Goal: Task Accomplishment & Management: Use online tool/utility

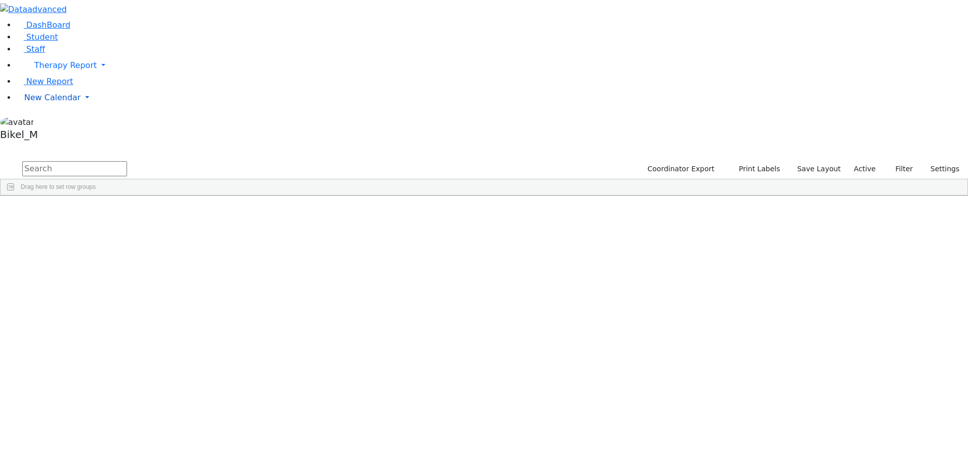
click at [63, 108] on link "New Calendar" at bounding box center [492, 98] width 952 height 20
click at [58, 123] on span "Calendar" at bounding box center [40, 118] width 36 height 10
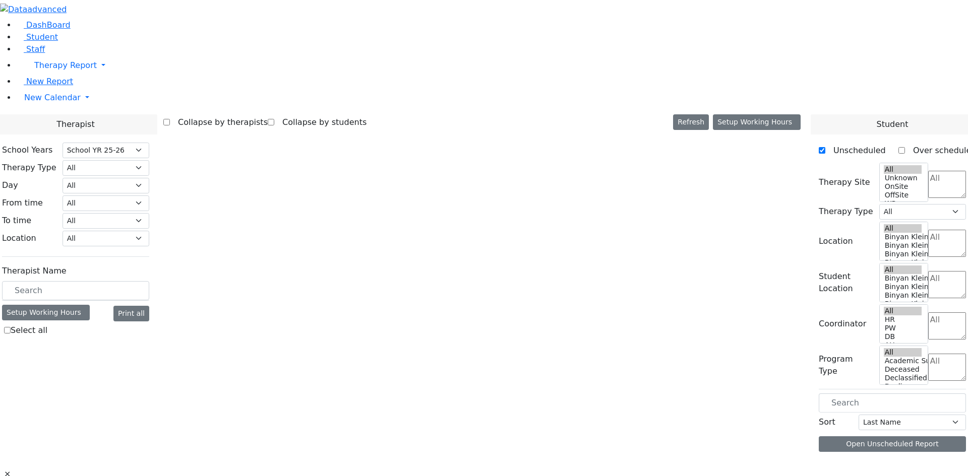
select select "212"
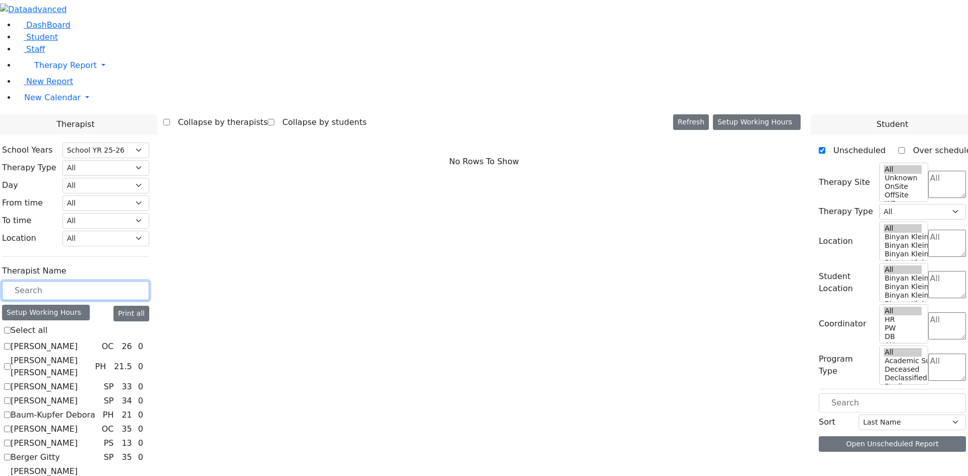
click at [149, 281] on input "text" at bounding box center [75, 290] width 147 height 19
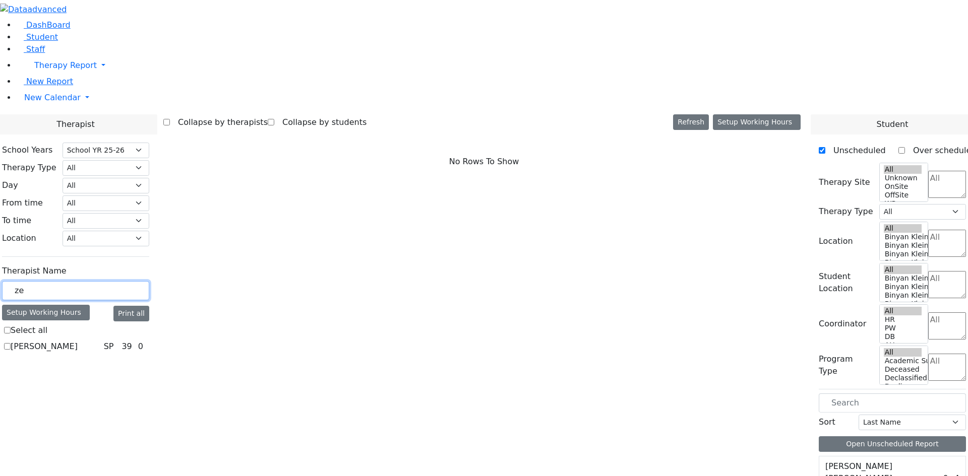
type input "[DEMOGRAPHIC_DATA]"
checkbox input "true"
type input "ze"
checkbox input "false"
type input "z"
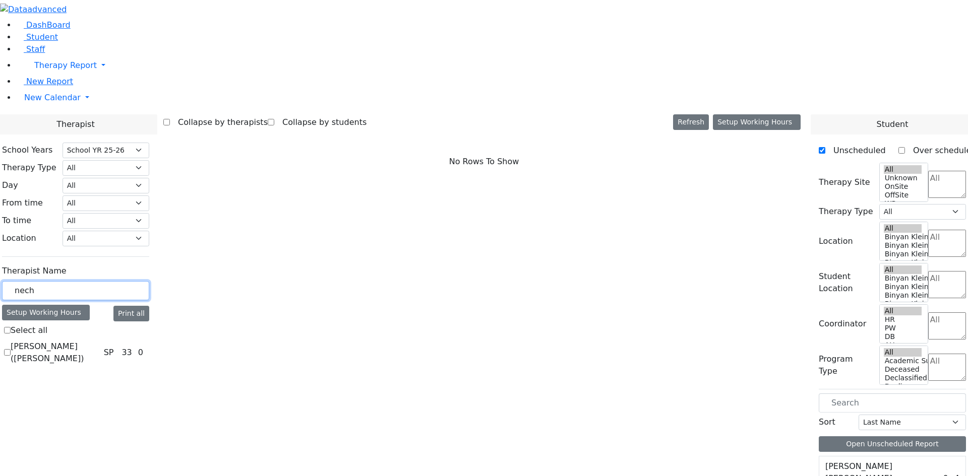
type input "nech"
click at [100, 341] on label "[PERSON_NAME] ([PERSON_NAME])" at bounding box center [55, 353] width 89 height 24
click at [11, 349] on input "[PERSON_NAME] ([PERSON_NAME])" at bounding box center [7, 352] width 7 height 7
checkbox input "true"
select select "3"
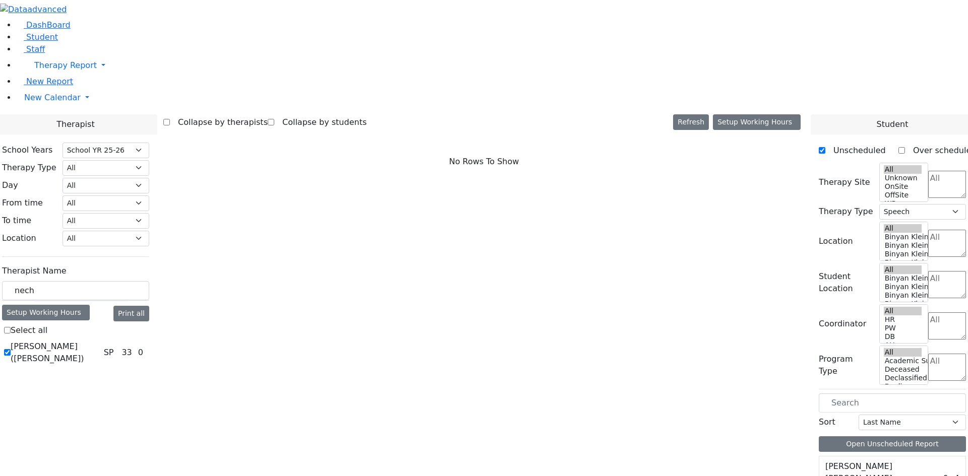
click at [0, 0] on div at bounding box center [0, 0] width 0 height 0
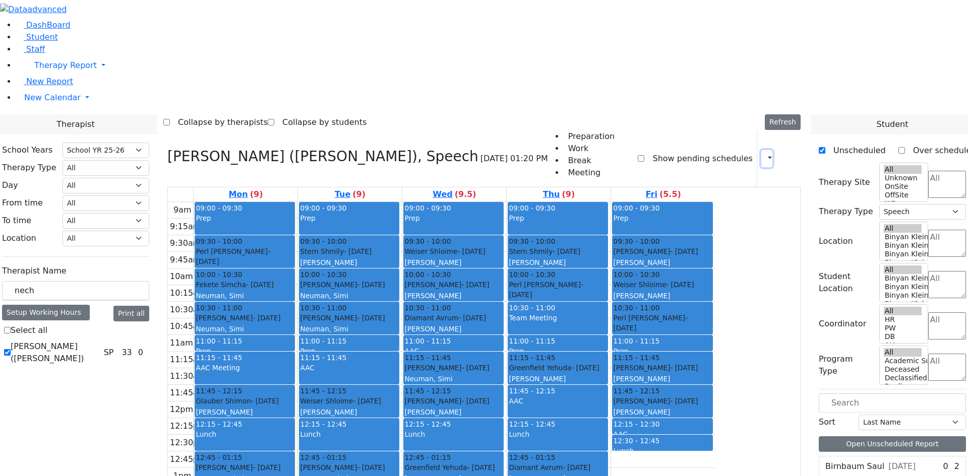
click at [761, 150] on button "button" at bounding box center [766, 158] width 11 height 17
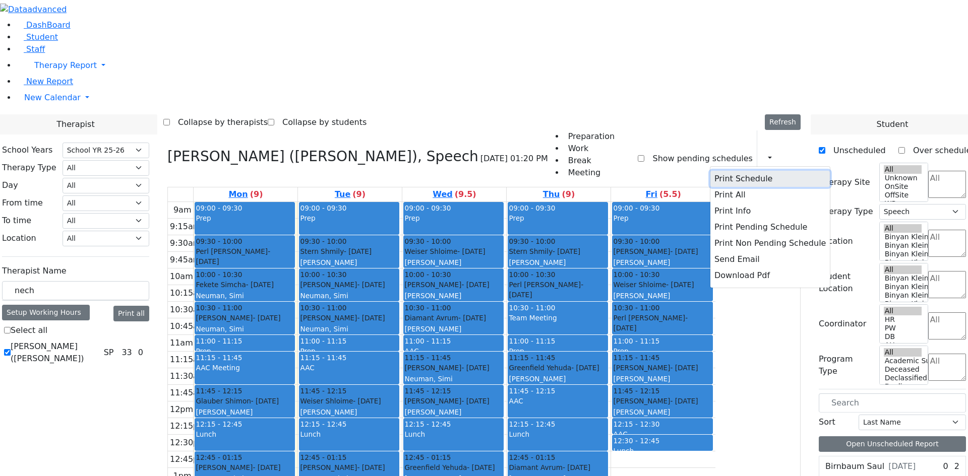
click at [749, 171] on button "Print Schedule" at bounding box center [769, 179] width 119 height 16
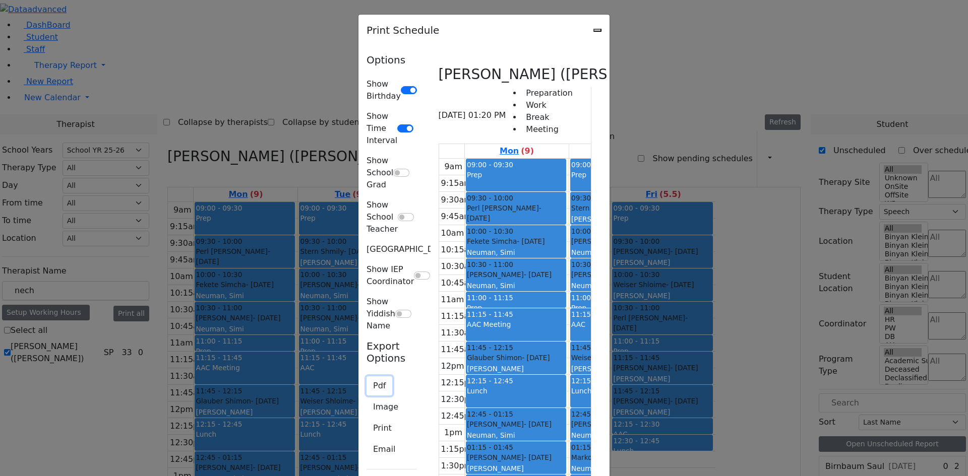
drag, startPoint x: 162, startPoint y: 218, endPoint x: 747, endPoint y: 44, distance: 610.1
click at [367, 377] on button "Pdf" at bounding box center [380, 386] width 26 height 19
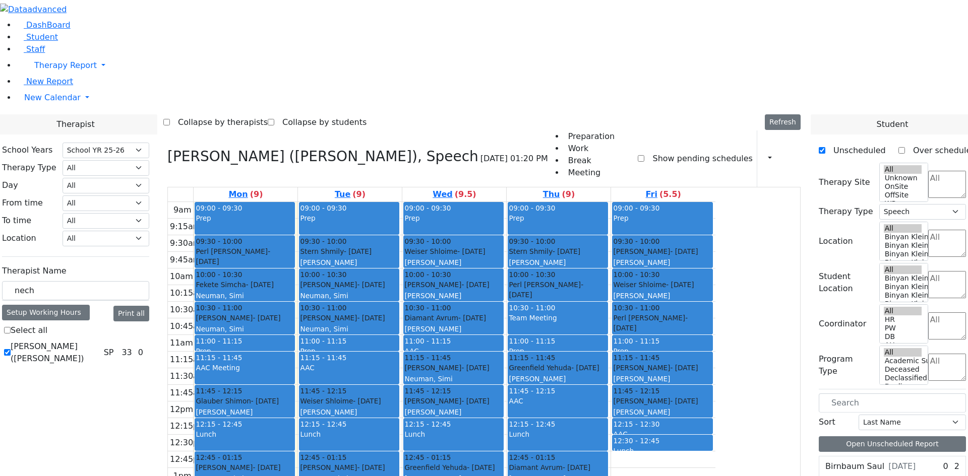
click at [689, 114] on div "Collapse by therapists Collapse by students Refresh Setup Working Hours Print S…" at bounding box center [483, 122] width 641 height 16
click at [769, 131] on div "Print Schedule Print All Print Info Print Pending Schedule Print Non Pending Sc…" at bounding box center [779, 159] width 44 height 56
click at [766, 150] on button "button" at bounding box center [766, 158] width 11 height 17
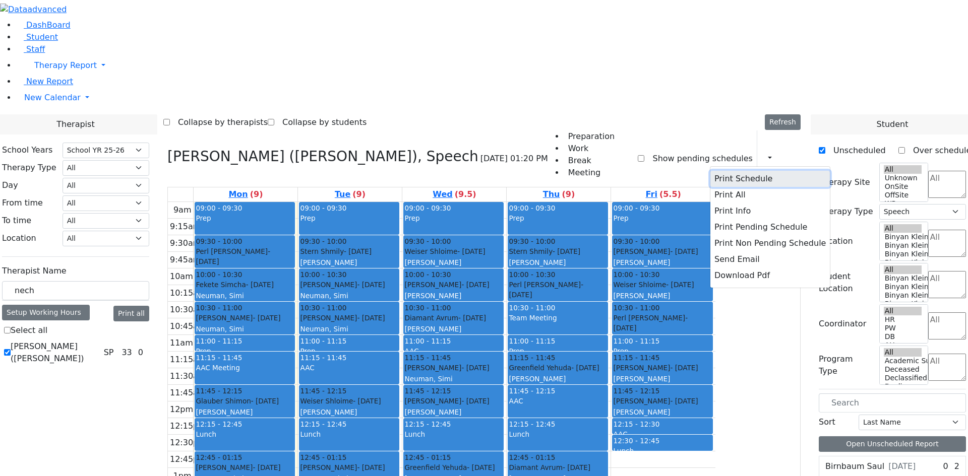
click at [762, 171] on button "Print Schedule" at bounding box center [769, 179] width 119 height 16
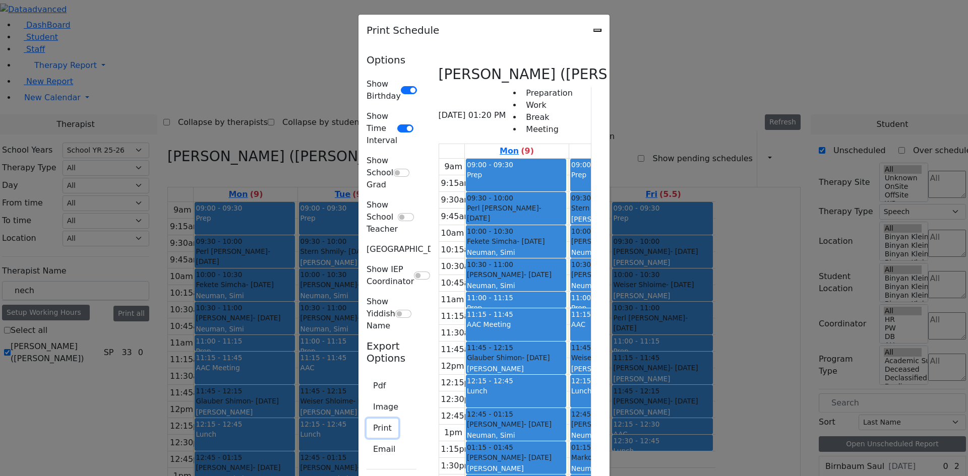
click at [367, 419] on button "Print" at bounding box center [383, 428] width 32 height 19
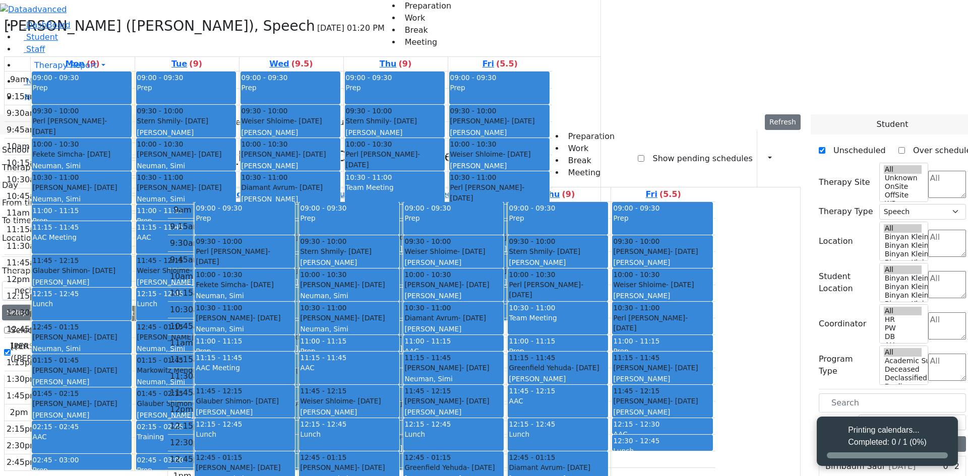
select select "212"
select select "3"
